Goal: Navigation & Orientation: Go to known website

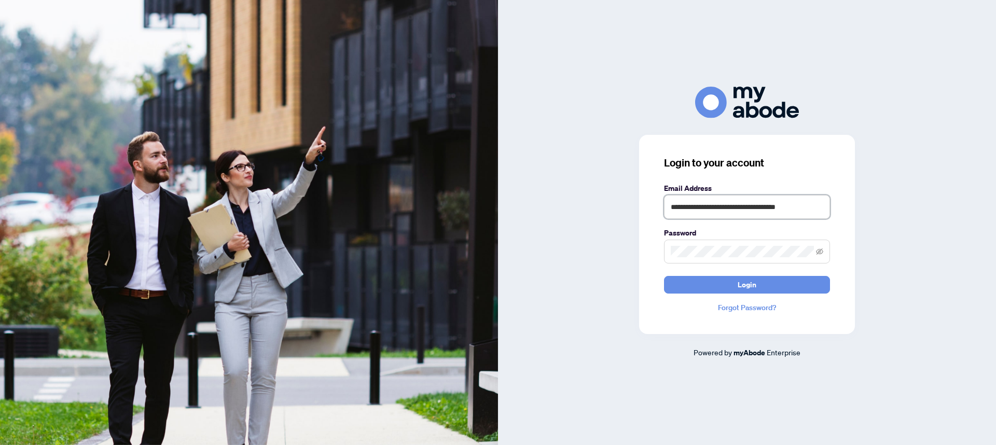
click at [805, 211] on input "**********" at bounding box center [747, 207] width 166 height 24
type input "**********"
click at [748, 212] on input "**********" at bounding box center [747, 207] width 166 height 24
click at [744, 289] on span "Login" at bounding box center [746, 284] width 19 height 17
